Goal: Task Accomplishment & Management: Manage account settings

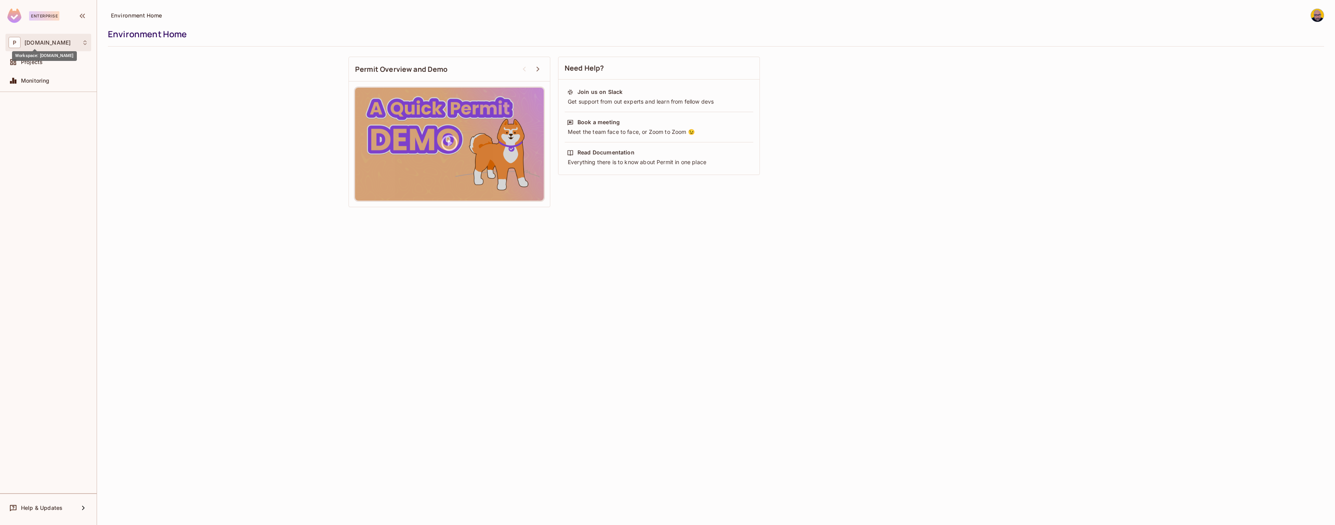
click at [40, 45] on span "[DOMAIN_NAME]" at bounding box center [47, 43] width 46 height 6
click at [35, 66] on span "[DOMAIN_NAME]" at bounding box center [44, 65] width 54 height 7
click at [875, 222] on div "Environment Home Environment Home Need Help? Join us on Slack Get support from …" at bounding box center [716, 262] width 1238 height 525
click at [44, 46] on div "P [DOMAIN_NAME]" at bounding box center [49, 42] width 80 height 11
click at [45, 66] on span "[DOMAIN_NAME]" at bounding box center [44, 65] width 54 height 7
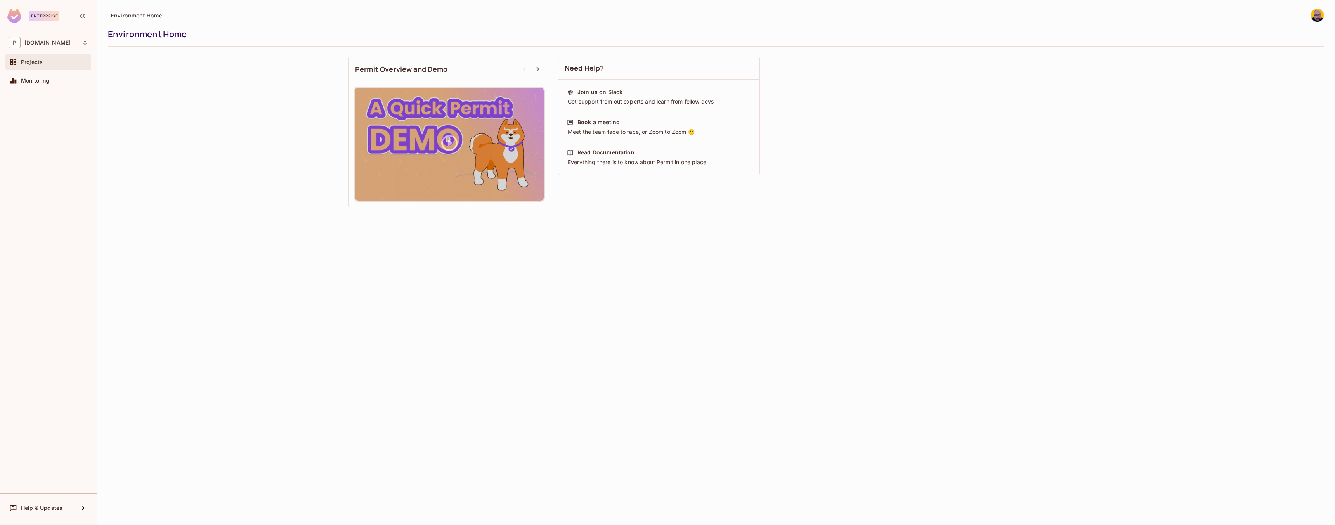
click at [31, 68] on div "Projects" at bounding box center [48, 62] width 86 height 16
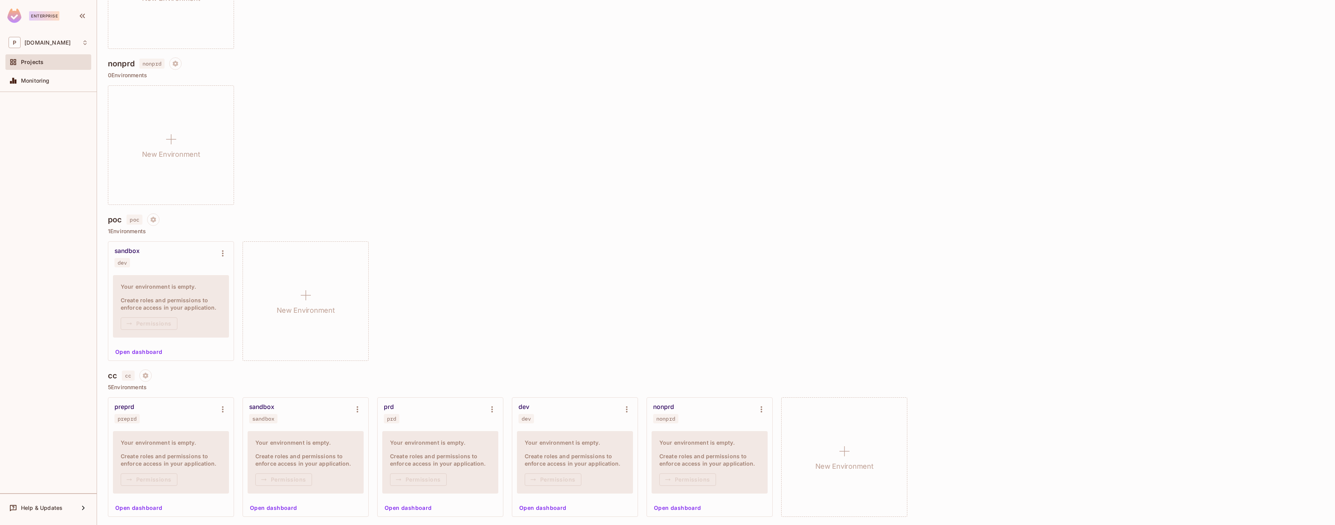
scroll to position [326, 0]
click at [674, 506] on button "Open dashboard" at bounding box center [678, 507] width 54 height 12
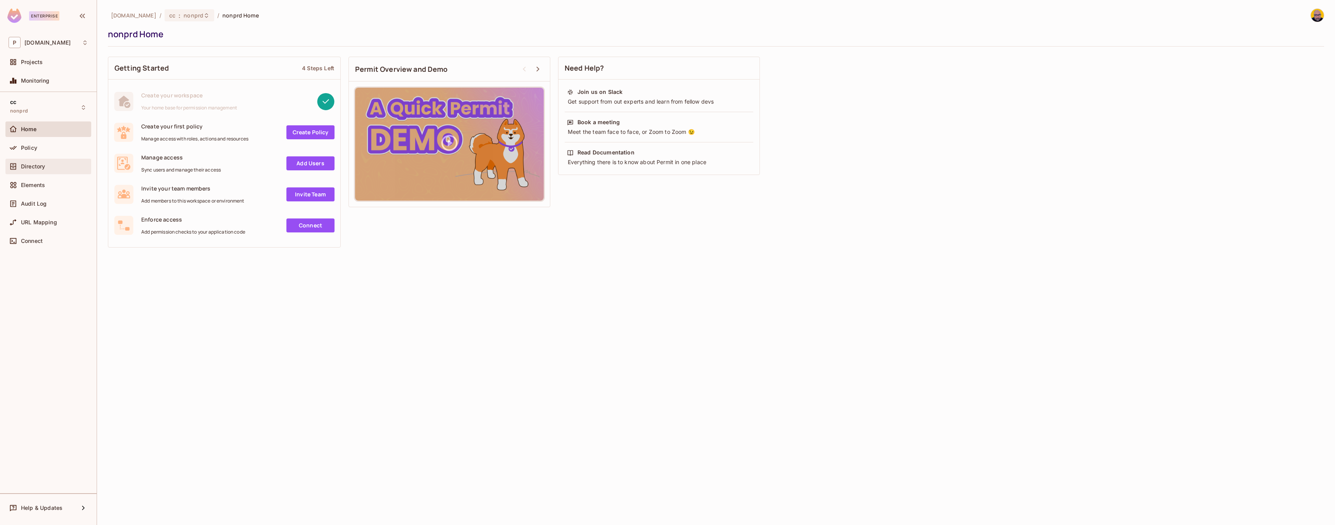
click at [27, 166] on span "Directory" at bounding box center [33, 166] width 24 height 6
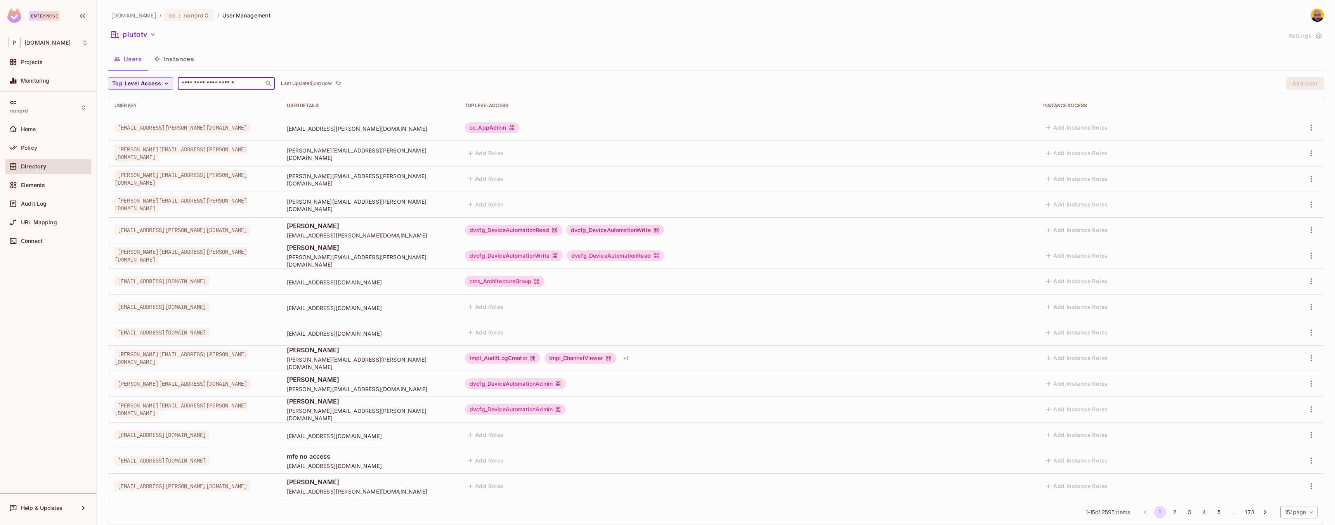
click at [219, 81] on input "text" at bounding box center [220, 84] width 81 height 8
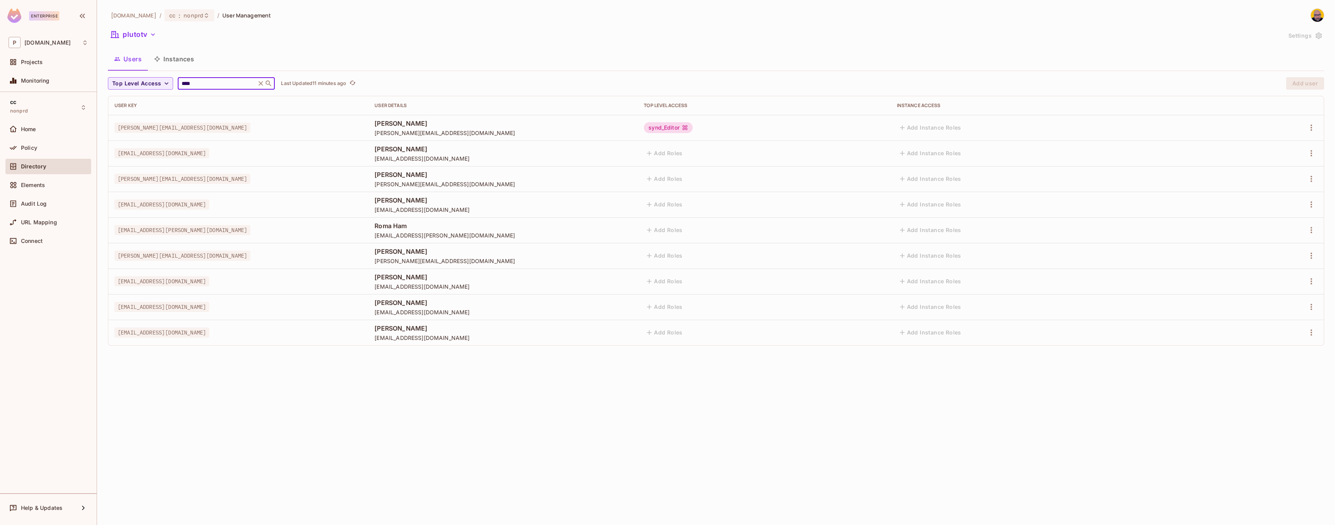
click at [205, 85] on input "****" at bounding box center [217, 84] width 74 height 8
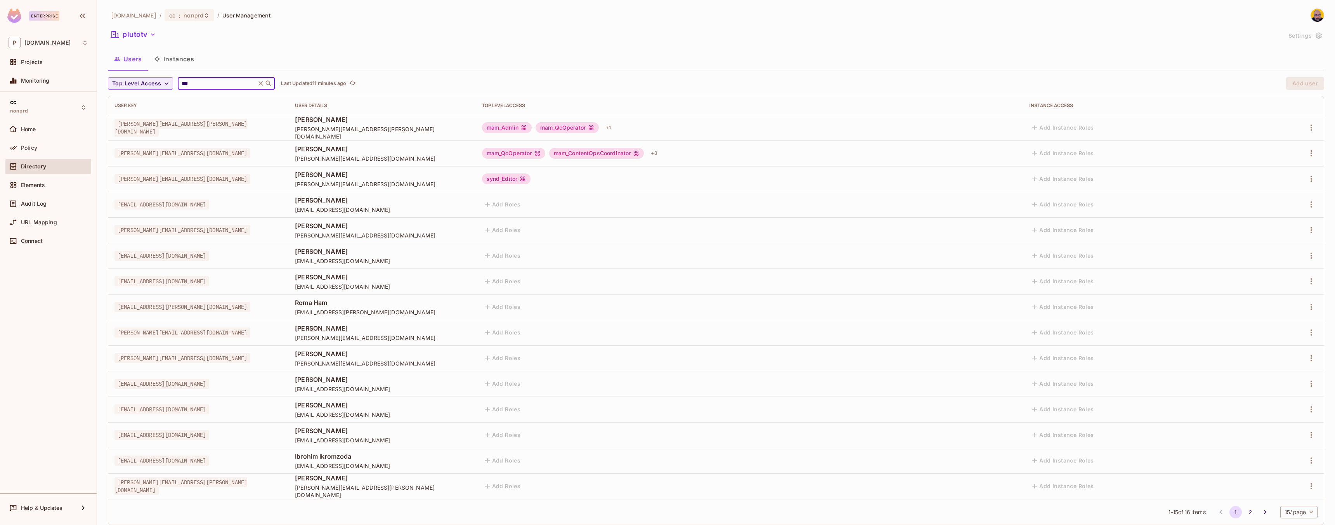
type input "***"
click at [298, 55] on div "Users Instances" at bounding box center [716, 58] width 1216 height 19
click at [1306, 153] on icon "button" at bounding box center [1310, 153] width 9 height 9
click at [1272, 170] on ul "Edit Edit Attributes Delete User" at bounding box center [1271, 187] width 69 height 57
click at [1267, 147] on div at bounding box center [667, 262] width 1335 height 525
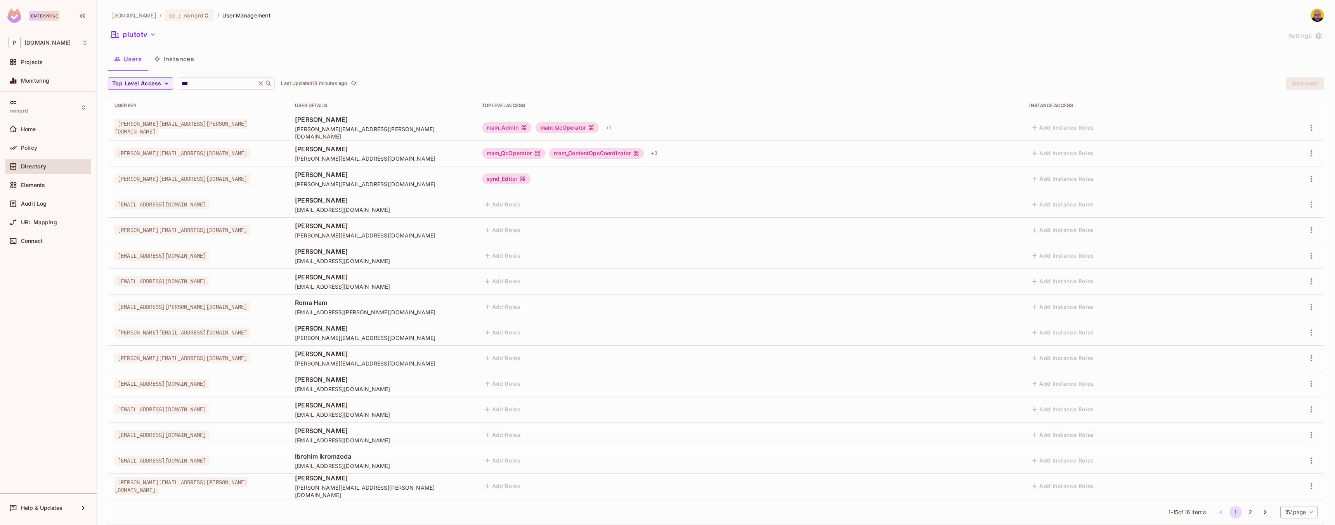
click at [469, 151] on span "[PERSON_NAME]" at bounding box center [382, 149] width 174 height 9
click at [1306, 154] on icon "button" at bounding box center [1310, 153] width 9 height 9
click at [1218, 140] on div at bounding box center [667, 262] width 1335 height 525
click at [406, 51] on div "Users Instances" at bounding box center [716, 58] width 1216 height 19
